Goal: Transaction & Acquisition: Book appointment/travel/reservation

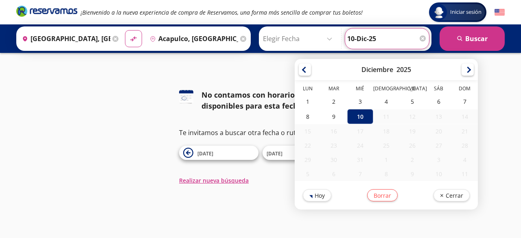
click at [377, 42] on input "10-Dic-25" at bounding box center [387, 39] width 80 height 20
click at [231, 180] on button "Realizar nueva búsqueda" at bounding box center [214, 180] width 70 height 9
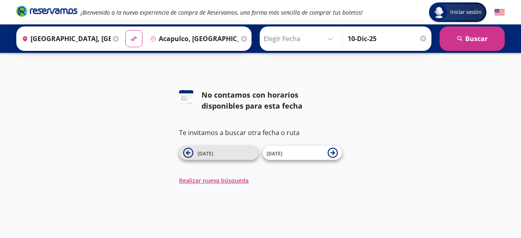
click at [222, 153] on span "[DATE]" at bounding box center [226, 153] width 57 height 10
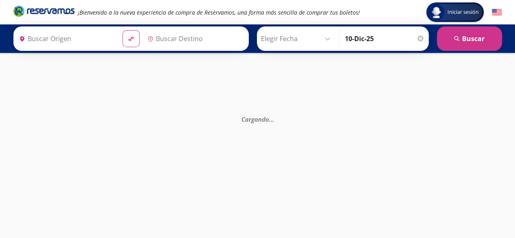
type input "Acapulco, [GEOGRAPHIC_DATA]"
type input "[GEOGRAPHIC_DATA], [GEOGRAPHIC_DATA]"
type input "Acapulco, [GEOGRAPHIC_DATA]"
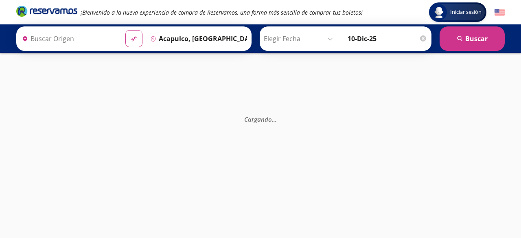
type input "[GEOGRAPHIC_DATA], [GEOGRAPHIC_DATA]"
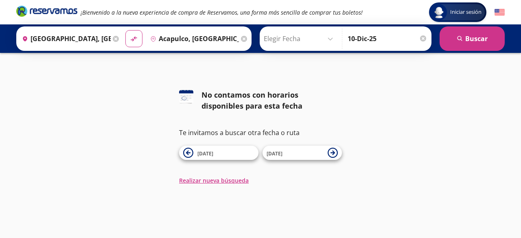
click at [282, 35] on input "Elegir Fecha" at bounding box center [300, 39] width 73 height 20
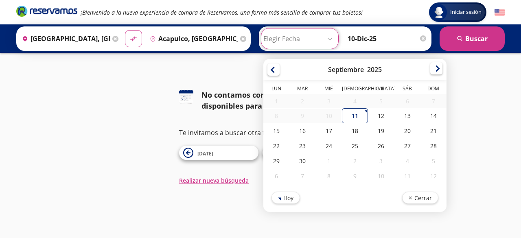
click at [433, 70] on div at bounding box center [437, 68] width 12 height 12
click at [433, 70] on div at bounding box center [437, 70] width 12 height 12
click at [371, 145] on div "26" at bounding box center [381, 146] width 26 height 15
type input "[DATE]"
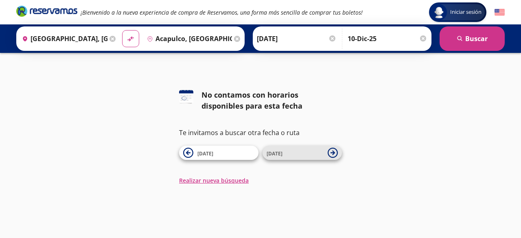
click at [322, 155] on span "[DATE]" at bounding box center [295, 153] width 57 height 10
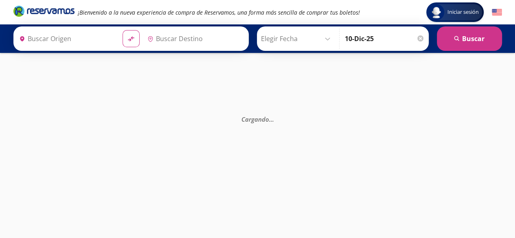
type input "Acapulco, [GEOGRAPHIC_DATA]"
type input "[GEOGRAPHIC_DATA], [GEOGRAPHIC_DATA]"
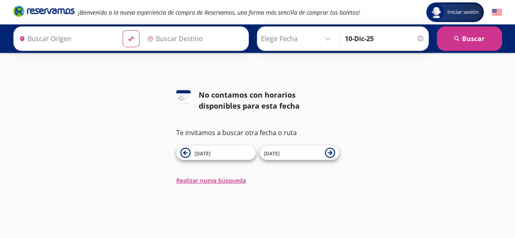
type input "Acapulco, [GEOGRAPHIC_DATA]"
type input "[GEOGRAPHIC_DATA], [GEOGRAPHIC_DATA]"
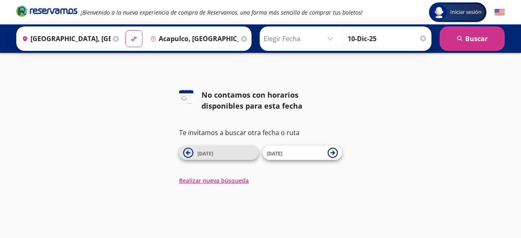
click at [202, 154] on span "[DATE]" at bounding box center [206, 153] width 16 height 7
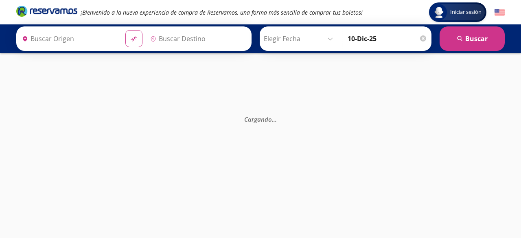
type input "[GEOGRAPHIC_DATA], [GEOGRAPHIC_DATA]"
type input "Acapulco, [GEOGRAPHIC_DATA]"
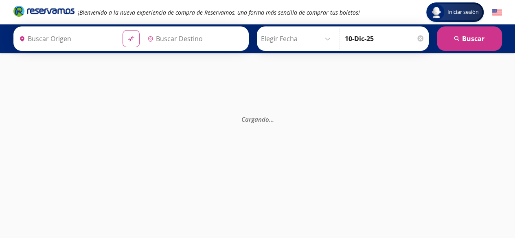
type input "Acapulco, [GEOGRAPHIC_DATA]"
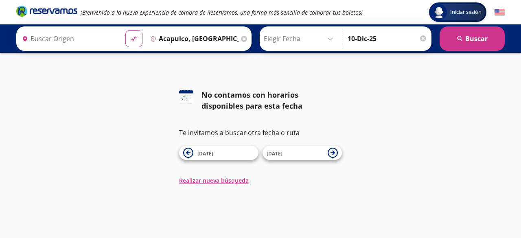
type input "[GEOGRAPHIC_DATA], [GEOGRAPHIC_DATA]"
click at [198, 37] on input "Acapulco, Guerrero" at bounding box center [193, 39] width 92 height 20
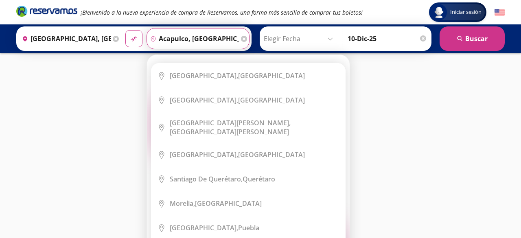
click at [222, 37] on input "Acapulco, Guerrero" at bounding box center [193, 39] width 92 height 20
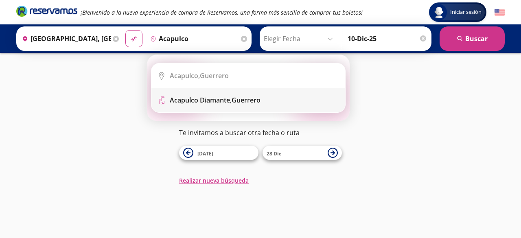
click at [243, 98] on div "Acapulco Diamante, Guerrero" at bounding box center [215, 100] width 91 height 9
type input "Acapulco Diamante, [GEOGRAPHIC_DATA]"
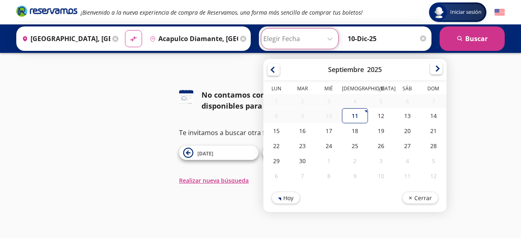
click at [431, 71] on div at bounding box center [437, 68] width 12 height 12
click at [431, 71] on div at bounding box center [437, 70] width 12 height 12
click at [352, 146] on div "25" at bounding box center [355, 146] width 26 height 15
type input "25-Dic-25"
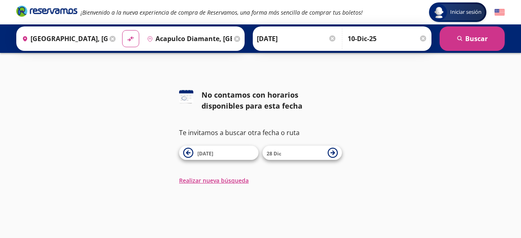
click at [399, 39] on input "10-Dic-25" at bounding box center [388, 39] width 80 height 20
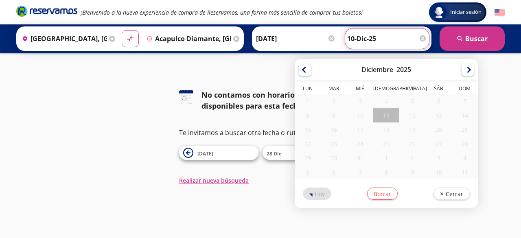
click at [390, 139] on div "25" at bounding box center [387, 144] width 26 height 14
click at [380, 196] on button "Borrar" at bounding box center [382, 193] width 31 height 12
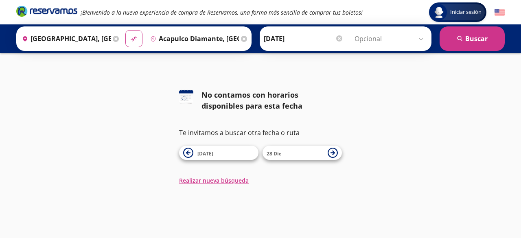
click at [370, 42] on input "Opcional" at bounding box center [391, 39] width 73 height 20
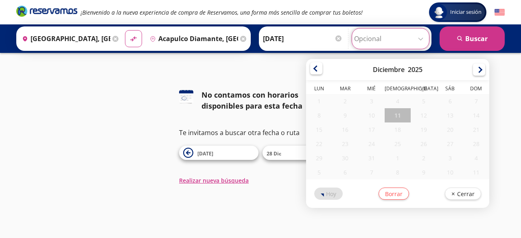
click at [313, 68] on div at bounding box center [316, 68] width 12 height 12
